Goal: Task Accomplishment & Management: Manage account settings

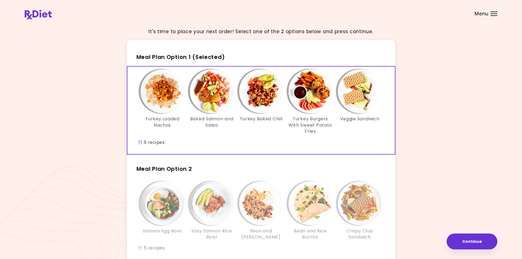
click at [429, 117] on div "It's time to place your next order! Select one of the 2 options below and press…" at bounding box center [261, 160] width 473 height 274
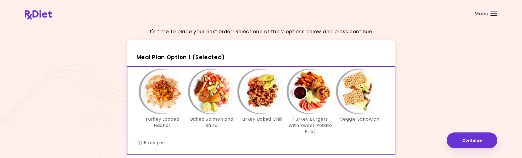
click at [458, 94] on div "It's time to place your next order! Select one of the 2 options below and press…" at bounding box center [261, 160] width 473 height 274
click at [485, 12] on span "Menu" at bounding box center [482, 13] width 14 height 5
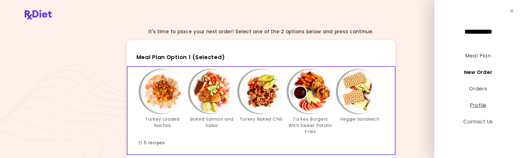
click at [478, 103] on link "Profile" at bounding box center [478, 104] width 16 height 7
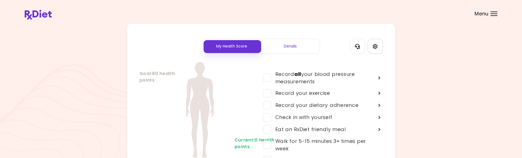
click at [377, 43] on link "Settings" at bounding box center [375, 46] width 15 height 15
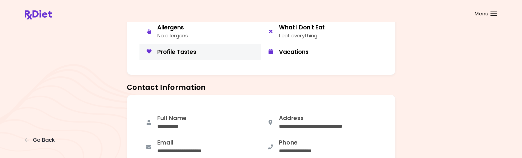
scroll to position [55, 0]
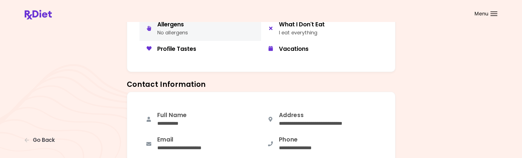
click at [207, 34] on button "Allergens No allergens" at bounding box center [201, 28] width 122 height 24
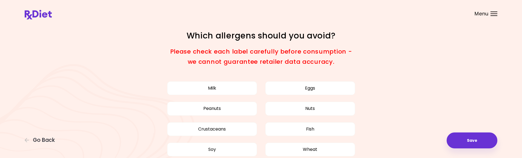
click at [483, 131] on div "Focusable invisible element Which allergens should you avoid? Please check each…" at bounding box center [261, 98] width 522 height 196
click at [479, 141] on button "Save" at bounding box center [472, 140] width 51 height 16
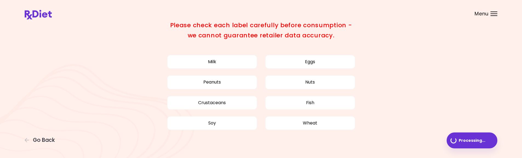
scroll to position [39, 0]
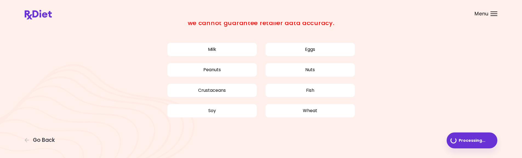
drag, startPoint x: 466, startPoint y: 141, endPoint x: 451, endPoint y: 152, distance: 18.6
click at [465, 142] on span "Processing ..." at bounding box center [472, 140] width 27 height 4
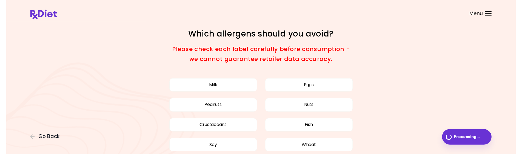
scroll to position [0, 0]
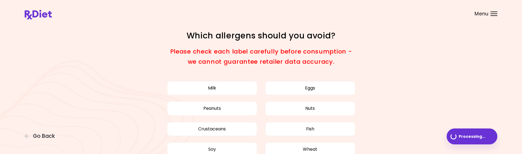
click at [123, 77] on div "Focusable invisible element Which allergens should you avoid? Please check each…" at bounding box center [261, 98] width 522 height 196
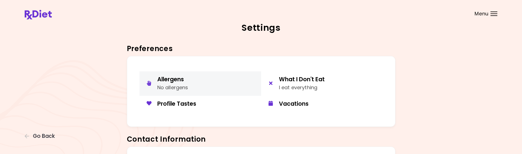
click at [188, 82] on div "Allergens" at bounding box center [172, 78] width 31 height 7
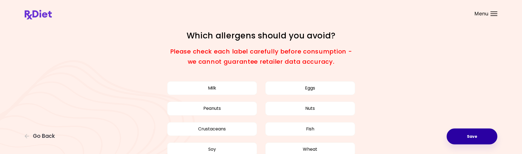
click at [474, 134] on button "Save" at bounding box center [472, 136] width 51 height 16
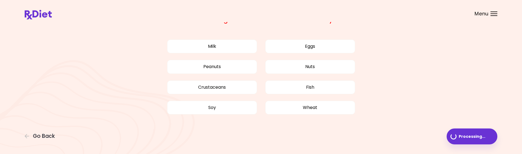
scroll to position [43, 0]
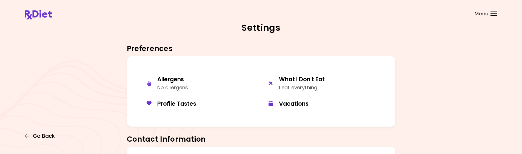
click at [43, 133] on span "Go Back" at bounding box center [44, 136] width 22 height 6
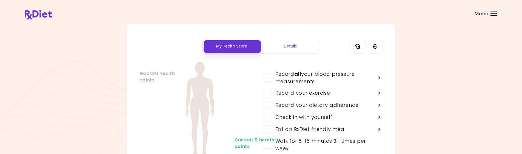
click at [293, 51] on div "Details" at bounding box center [290, 46] width 59 height 15
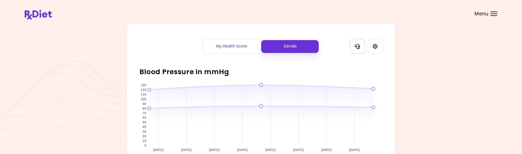
click at [352, 46] on button "Contact Information" at bounding box center [357, 46] width 15 height 15
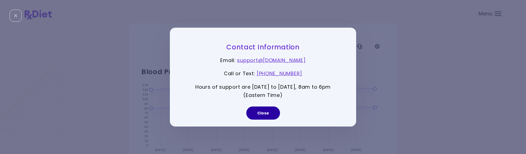
click at [265, 117] on button "Close" at bounding box center [264, 112] width 34 height 13
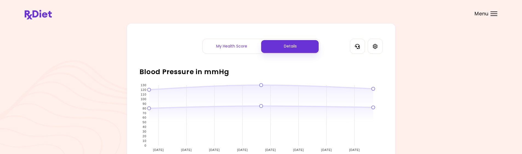
click at [36, 9] on header at bounding box center [261, 11] width 522 height 22
click at [35, 13] on img at bounding box center [38, 15] width 27 height 10
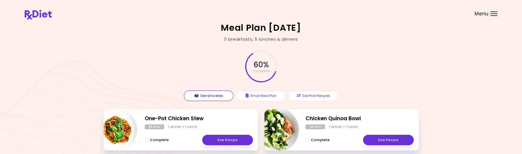
click at [225, 98] on button "See Groceries" at bounding box center [209, 95] width 50 height 10
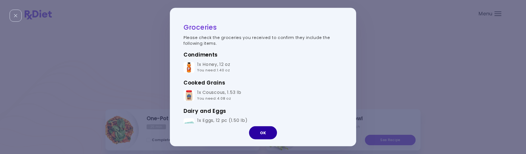
click at [264, 134] on button "OK" at bounding box center [263, 132] width 28 height 13
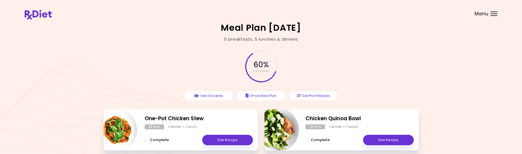
click at [417, 65] on div "60 % completed See Groceries Email Meal Plan See Prior Recipes" at bounding box center [261, 75] width 315 height 67
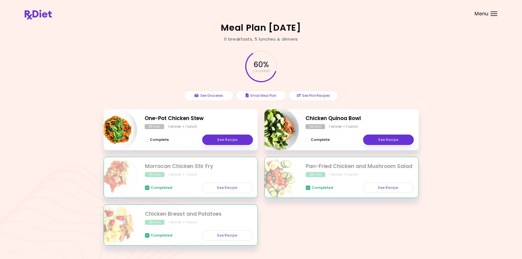
click at [512, 148] on div "Meal Plan 10/19/2023 0 breakfasts , 5 lunches & dinners 60 % completed See Groc…" at bounding box center [261, 138] width 522 height 276
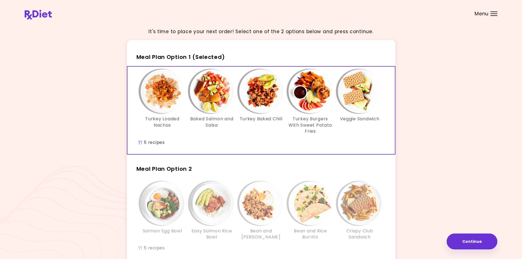
click at [199, 104] on img "Info - Baked Salmon and Salsa - Meal Plan Option 1 (Selected)" at bounding box center [212, 91] width 44 height 44
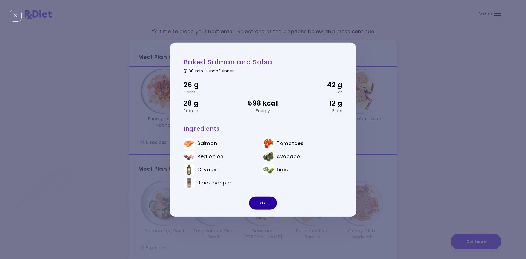
click at [265, 206] on button "OK" at bounding box center [263, 203] width 28 height 13
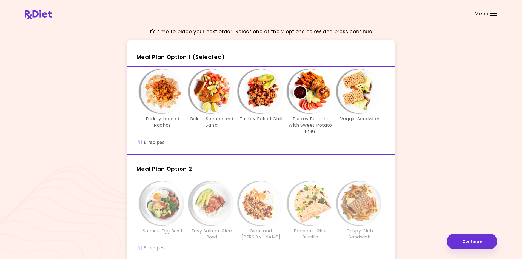
drag, startPoint x: 482, startPoint y: 12, endPoint x: 486, endPoint y: 29, distance: 17.4
click at [482, 12] on span "Menu" at bounding box center [482, 13] width 14 height 5
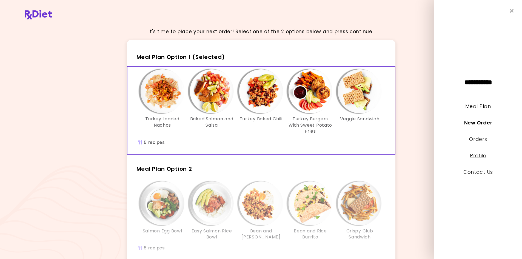
click at [479, 154] on link "Profile" at bounding box center [478, 155] width 16 height 7
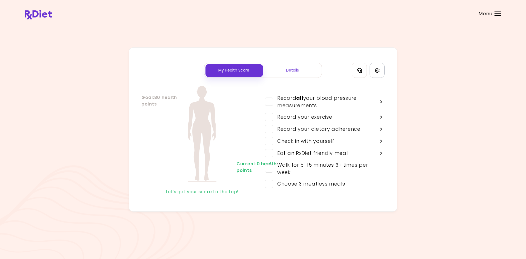
click at [371, 73] on link "Settings" at bounding box center [377, 70] width 15 height 15
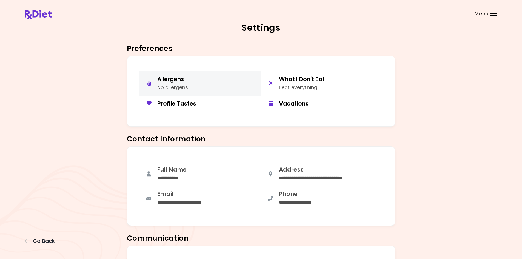
click at [173, 84] on div "No allergens" at bounding box center [172, 88] width 31 height 8
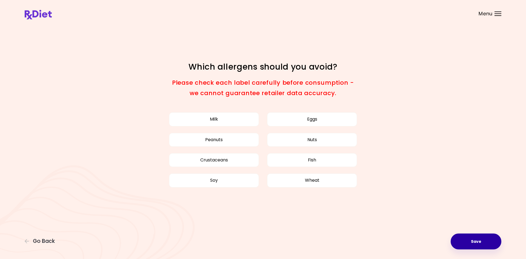
click at [471, 242] on button "Save" at bounding box center [476, 242] width 51 height 16
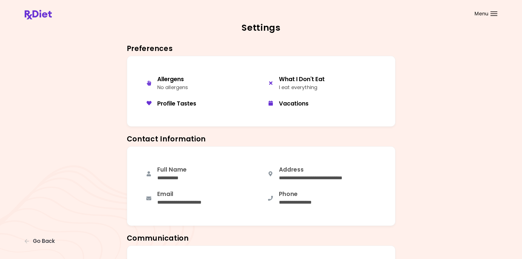
click at [441, 174] on div "**********" at bounding box center [261, 188] width 473 height 84
